Goal: Task Accomplishment & Management: Use online tool/utility

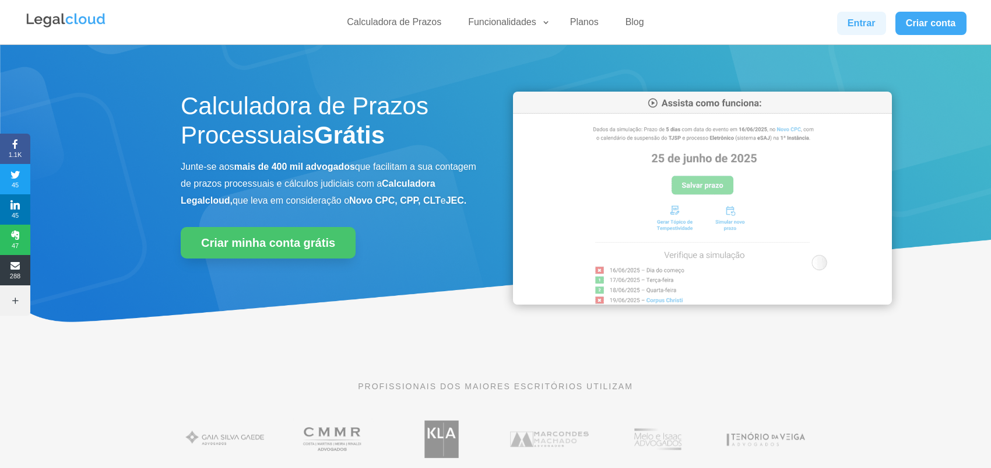
click at [866, 22] on link "Entrar" at bounding box center [861, 23] width 49 height 23
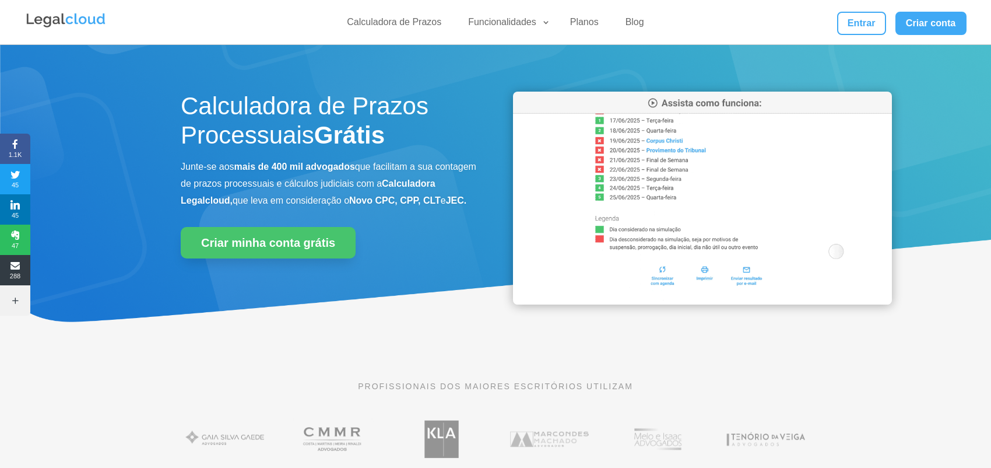
drag, startPoint x: 848, startPoint y: 24, endPoint x: 671, endPoint y: 51, distance: 178.7
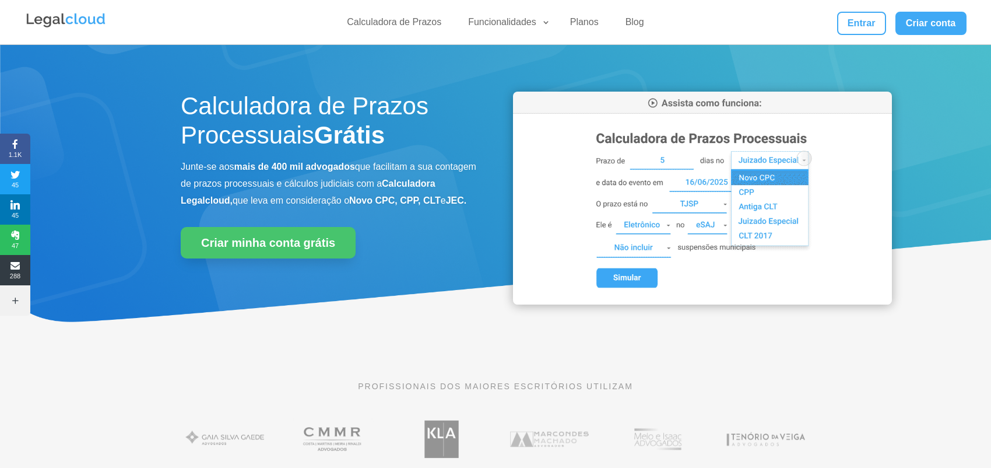
click at [670, 51] on div "Calculadora de Prazos Processuais Grátis Junte-se aos mais de 400 mil advogados…" at bounding box center [495, 196] width 991 height 305
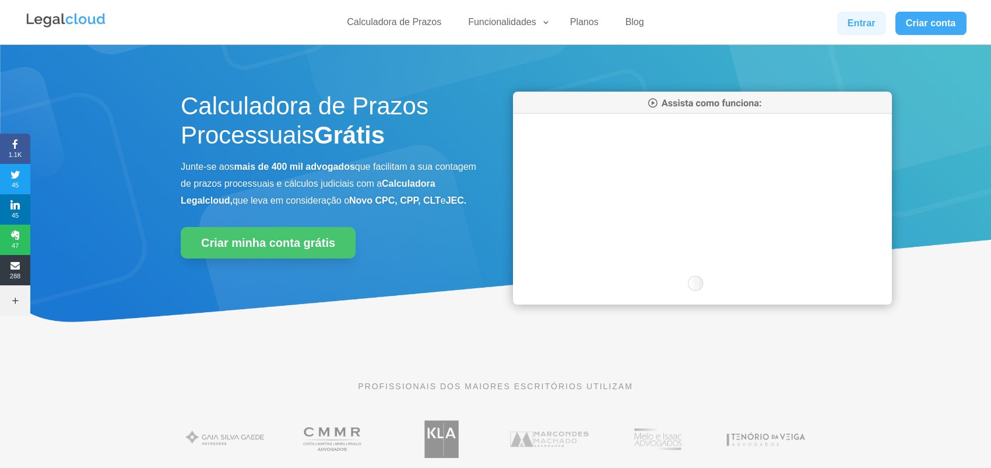
click at [859, 22] on link "Entrar" at bounding box center [861, 23] width 49 height 23
